Goal: Find specific page/section: Find specific page/section

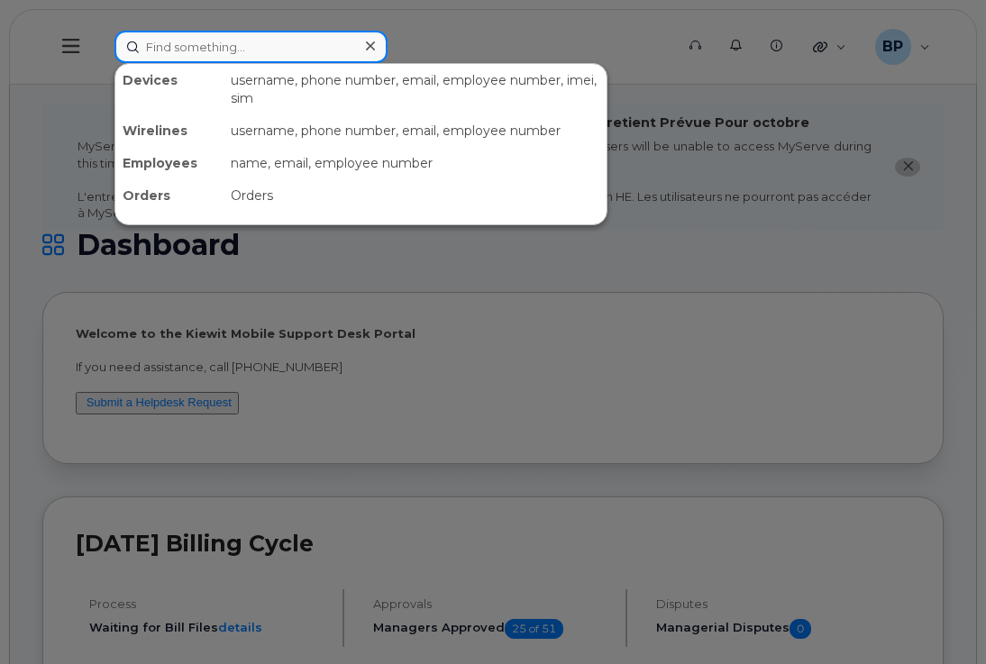
click at [220, 43] on input at bounding box center [250, 47] width 273 height 32
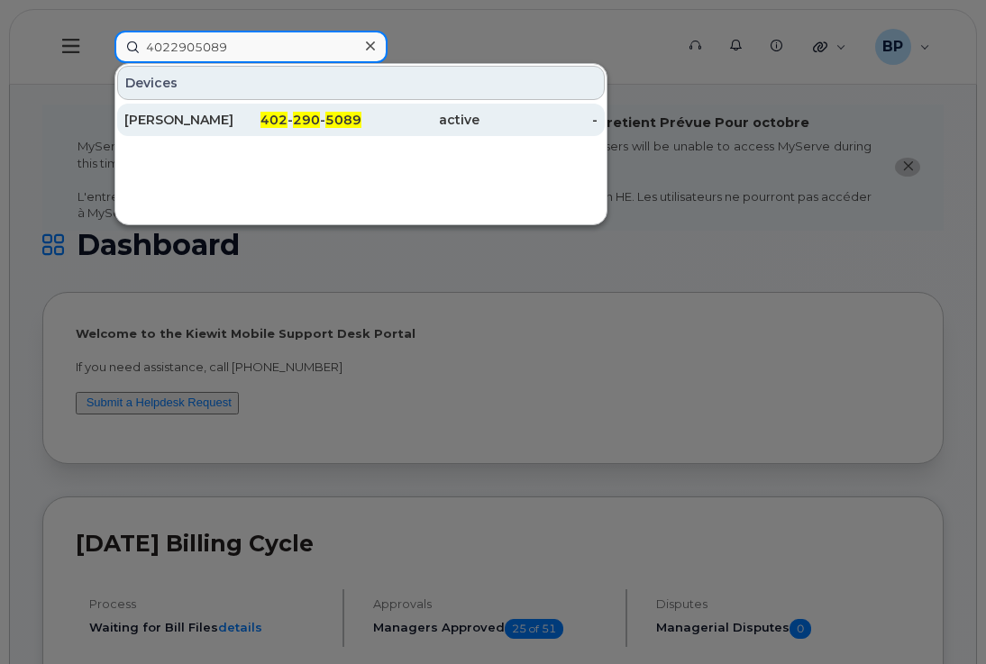
type input "4022905089"
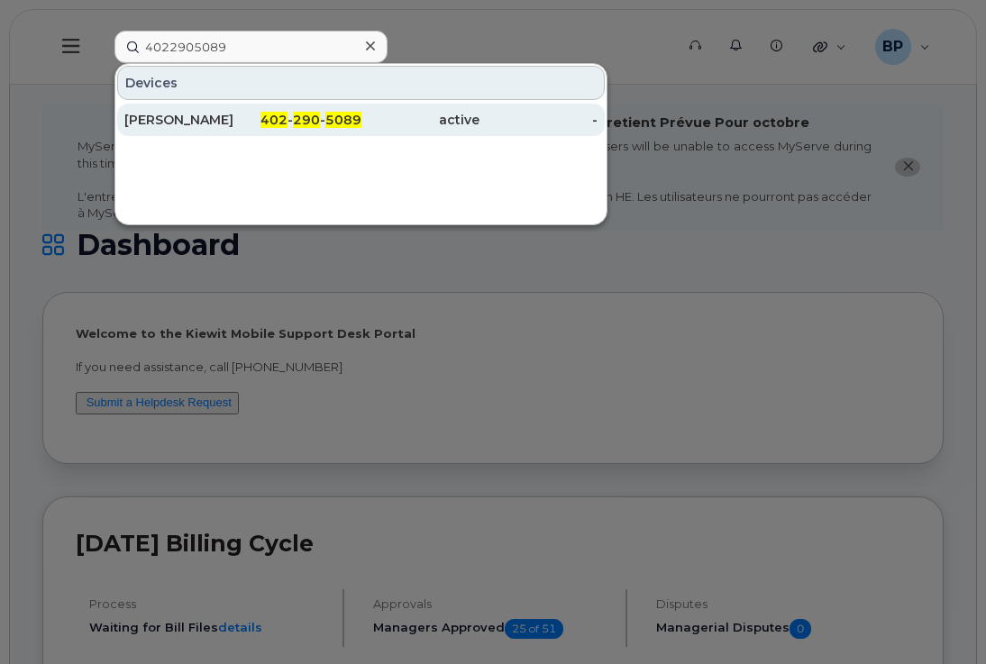
click at [157, 115] on div "[PERSON_NAME]" at bounding box center [183, 120] width 118 height 18
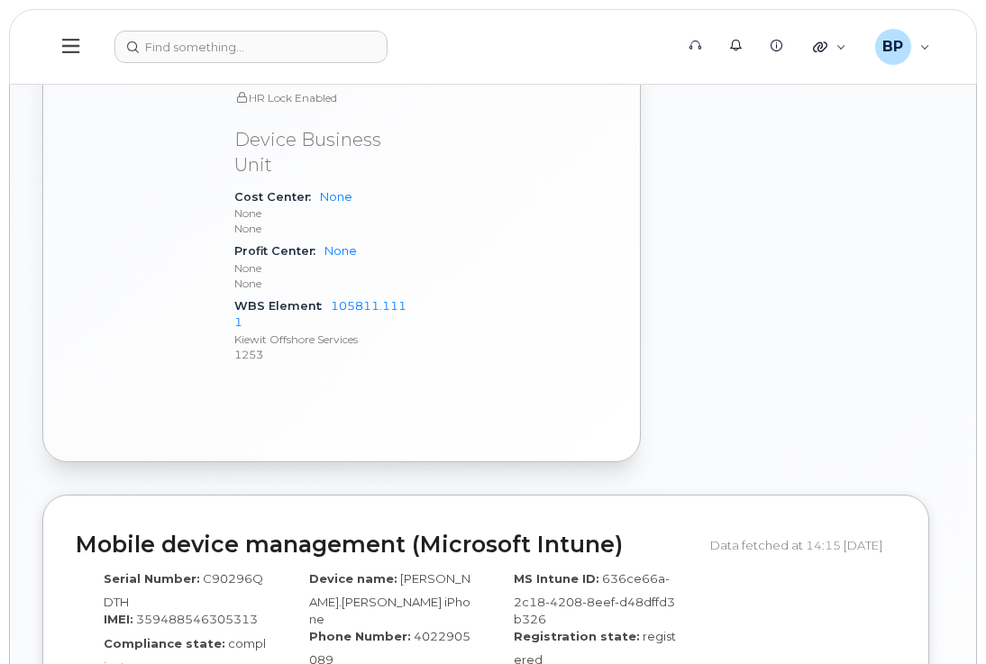
scroll to position [1171, 0]
